Goal: Transaction & Acquisition: Purchase product/service

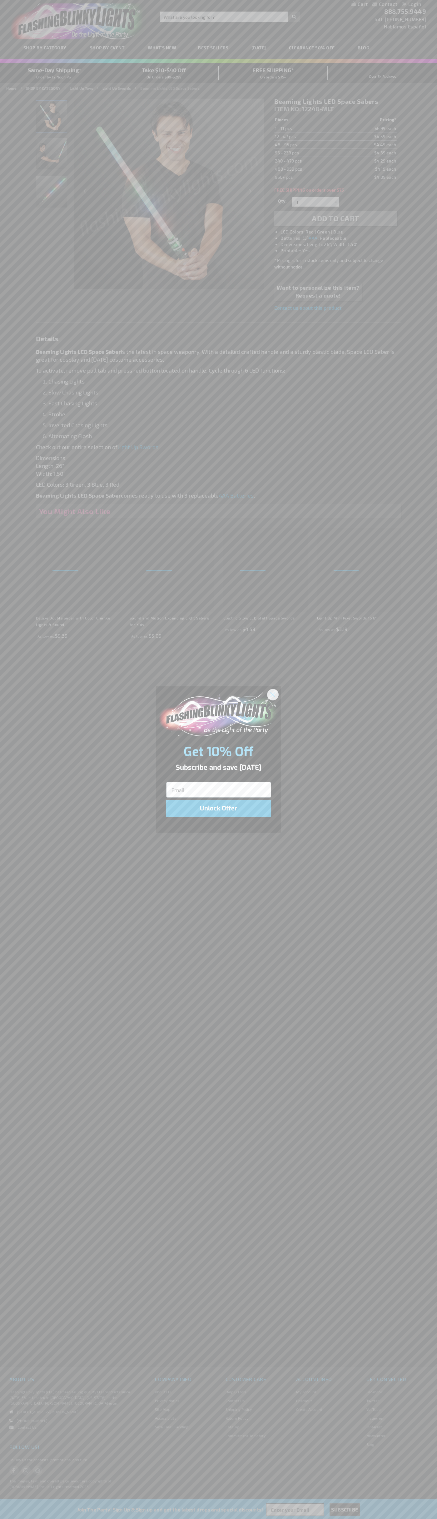
click at [273, 694] on icon "Close dialog" at bounding box center [273, 694] width 4 height 4
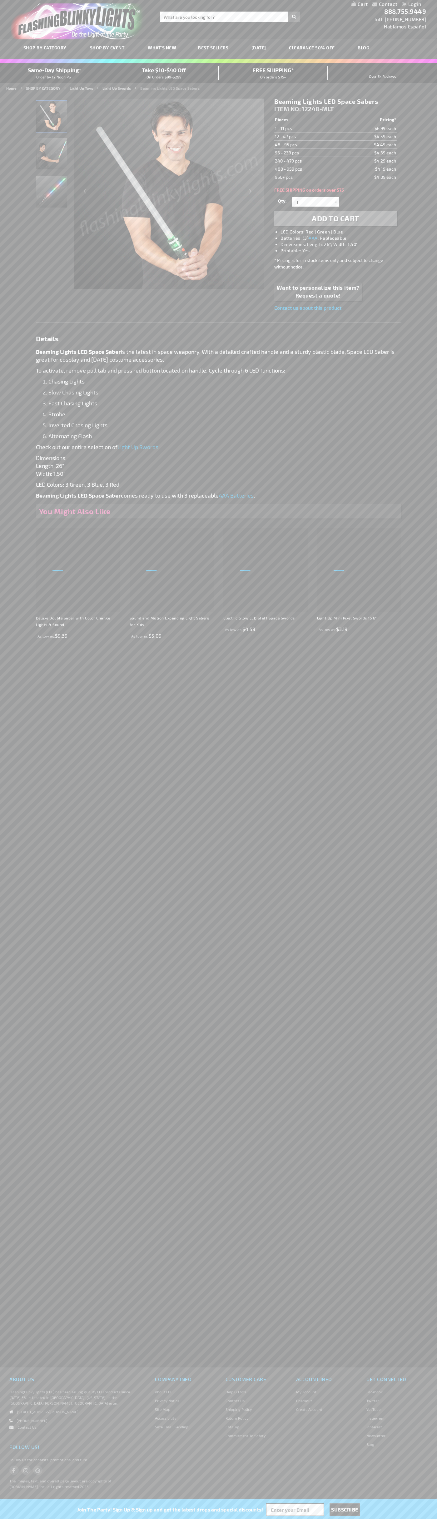
click at [342, 232] on li "LED Colors: Red | Green | Blue" at bounding box center [342, 232] width 122 height 6
click at [336, 218] on span "Add to Cart" at bounding box center [336, 218] width 48 height 9
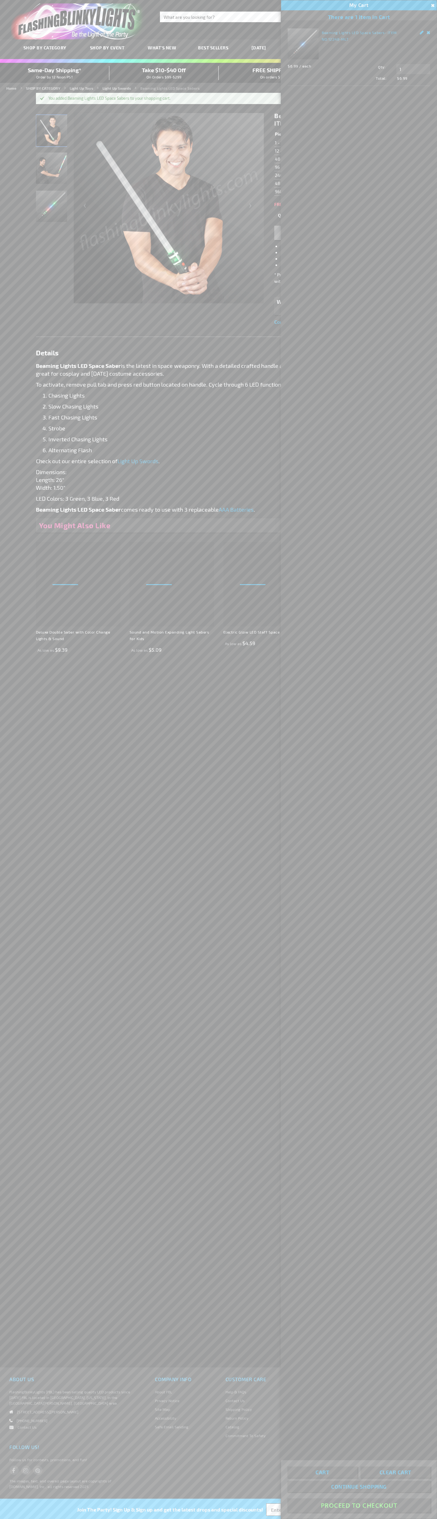
click at [359, 1506] on button "Proceed To Checkout" at bounding box center [359, 1505] width 143 height 14
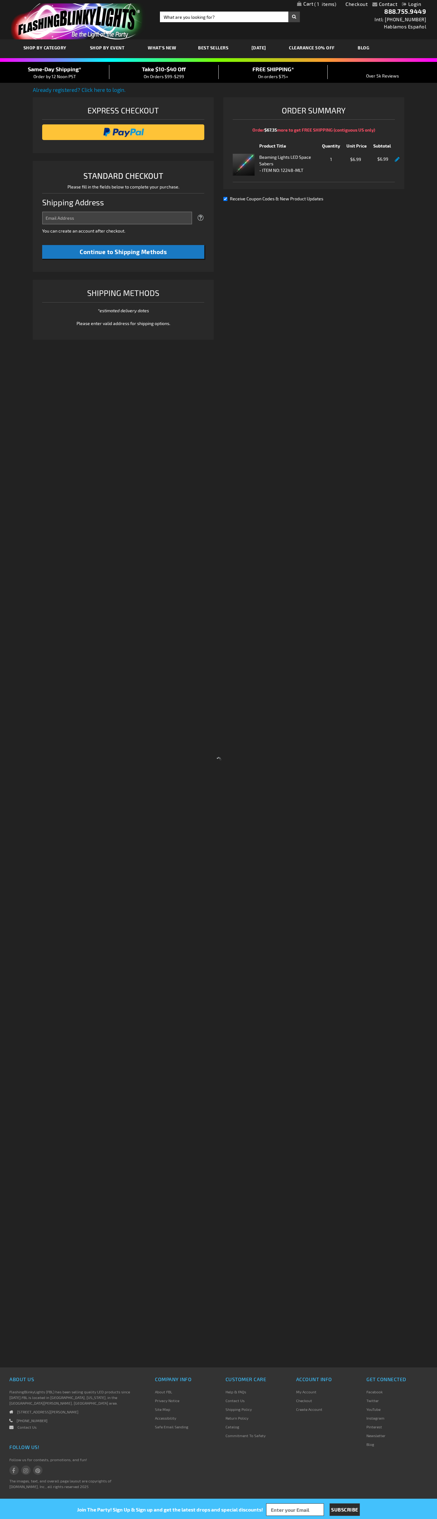
select select "US"
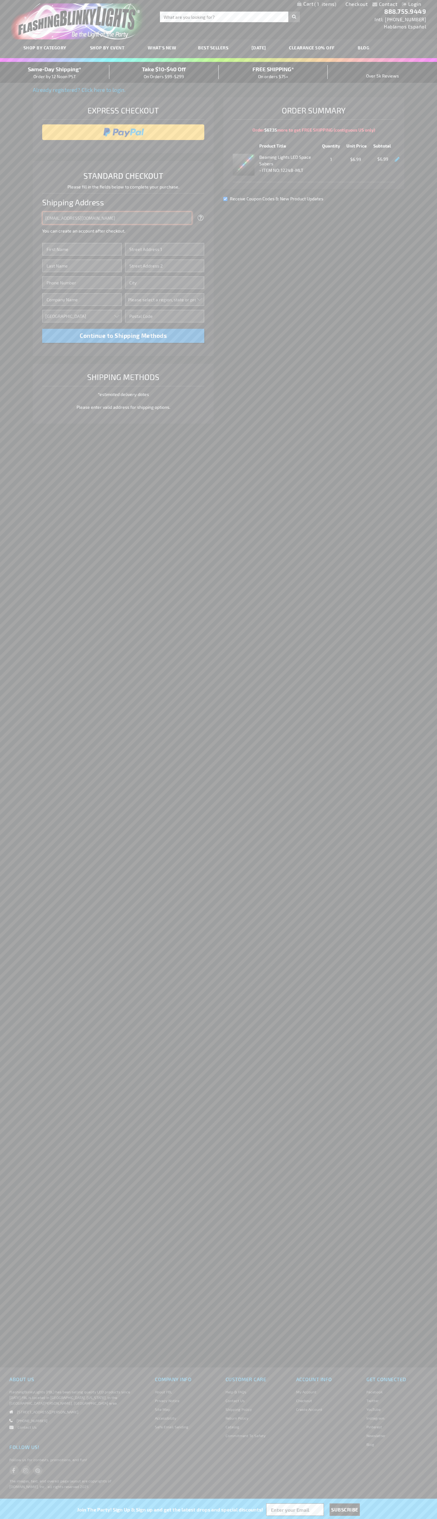
type input "johnsmith005@storebotmail.joonix.net"
type input "John"
type input "651 N. 34th Str."
type input "First floor"
type input "seattle"
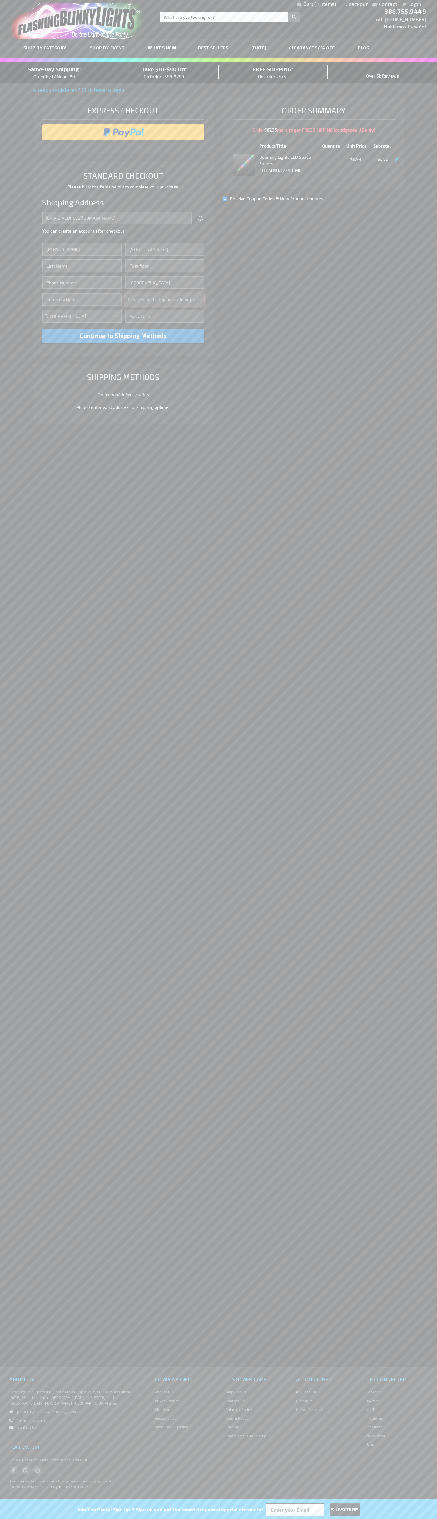
select select "62"
type input "98103"
type input "Smith"
type input "6502530000"
type input "John Smith"
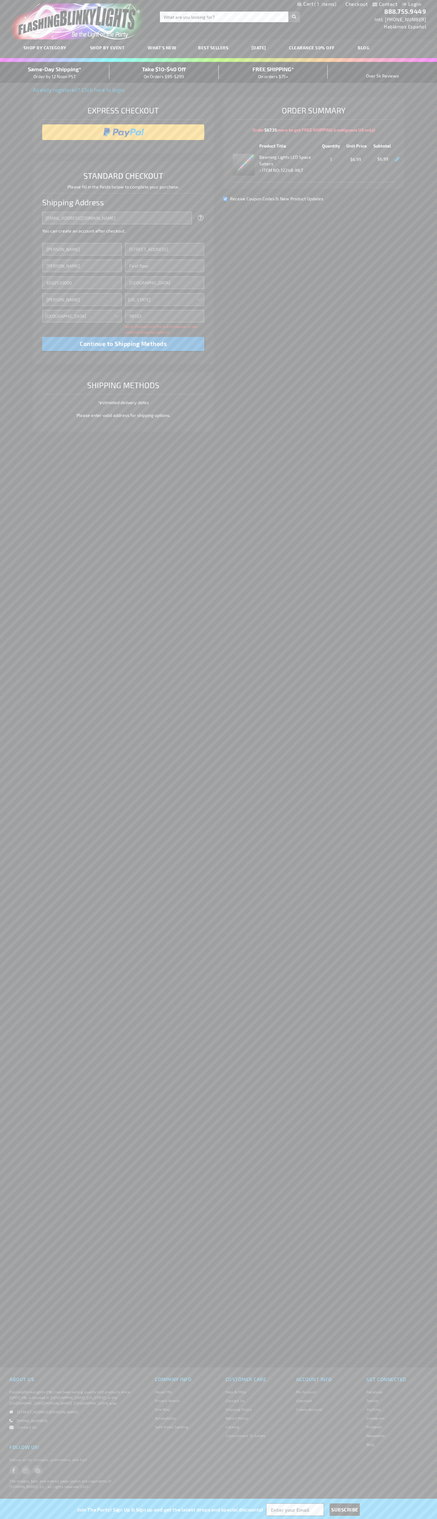
click at [55, 73] on div "Same-Day Shipping* Order by 12 Noon PST" at bounding box center [54, 72] width 109 height 15
click at [123, 132] on input "image" at bounding box center [123, 132] width 156 height 13
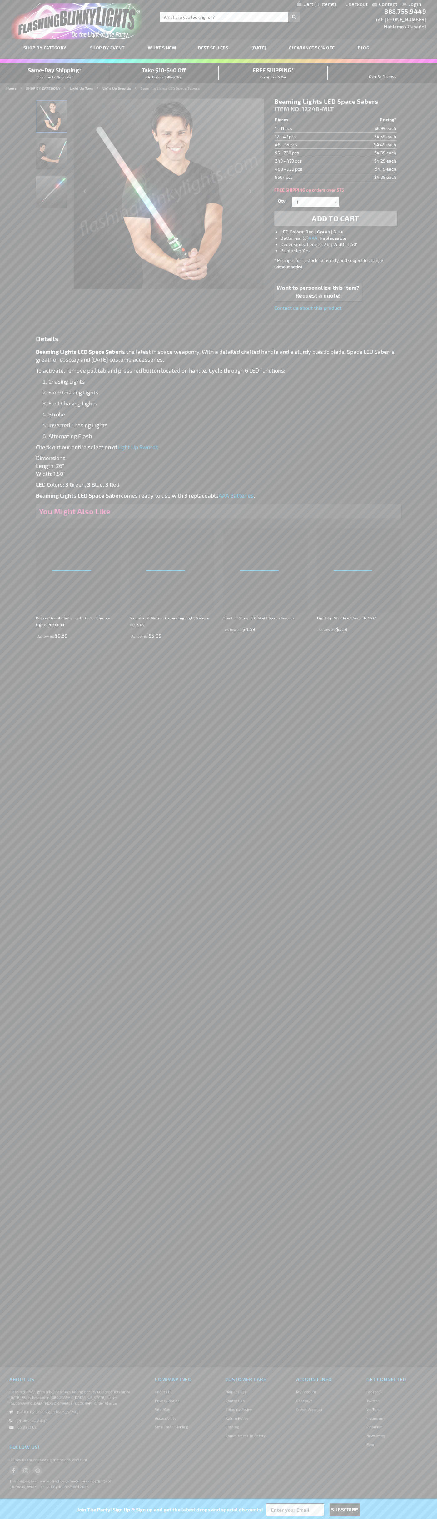
click at [317, 4] on span "1" at bounding box center [325, 4] width 22 height 6
